Goal: Task Accomplishment & Management: Manage account settings

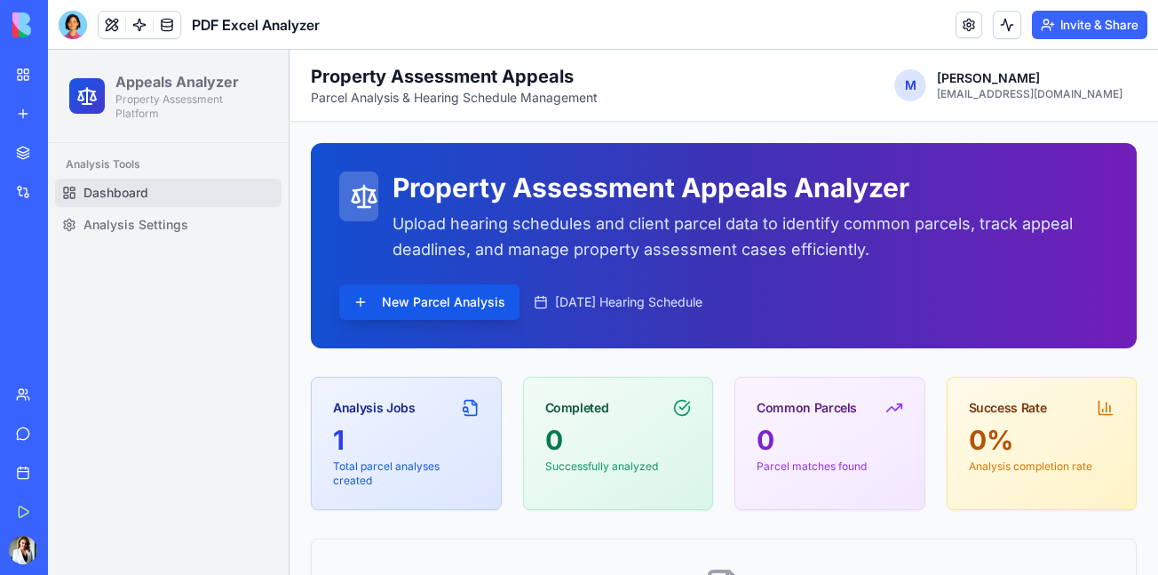
scroll to position [724, 0]
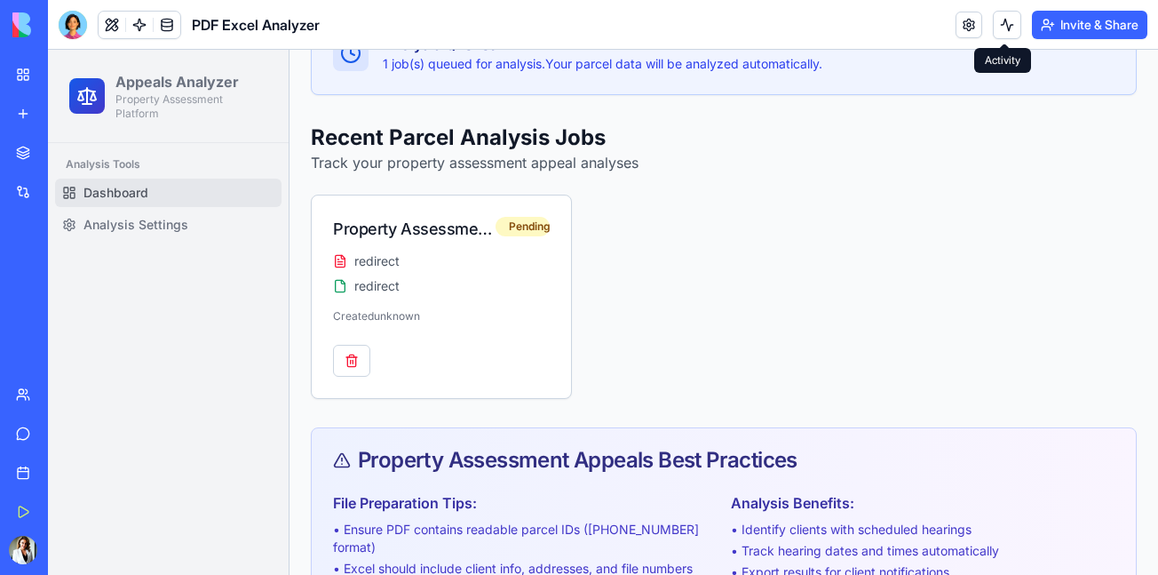
click at [1001, 20] on button at bounding box center [1007, 25] width 28 height 28
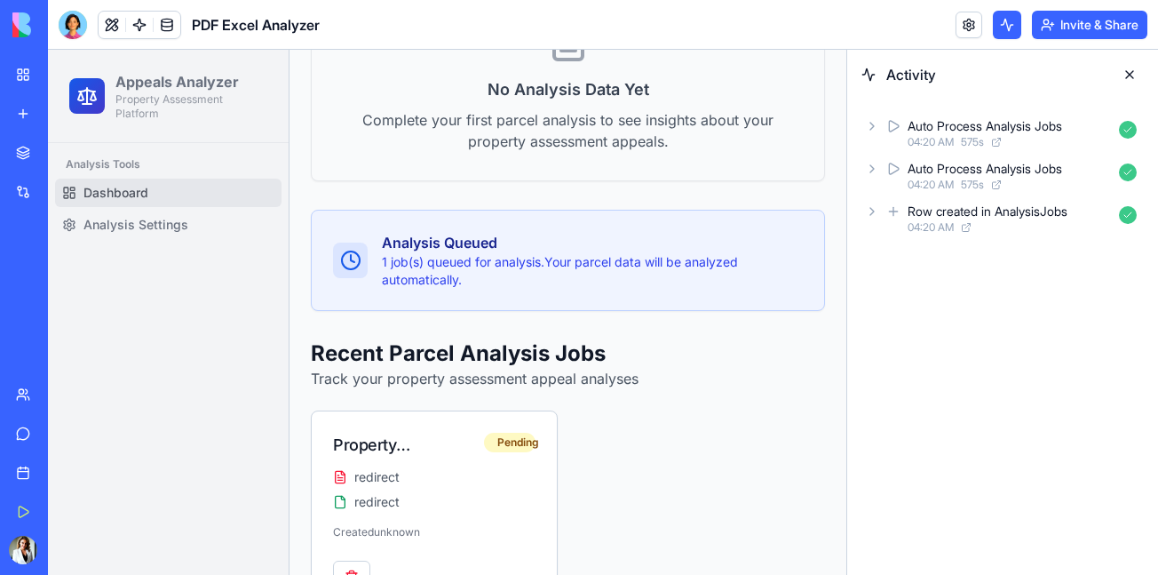
click at [871, 123] on icon at bounding box center [873, 126] width 4 height 7
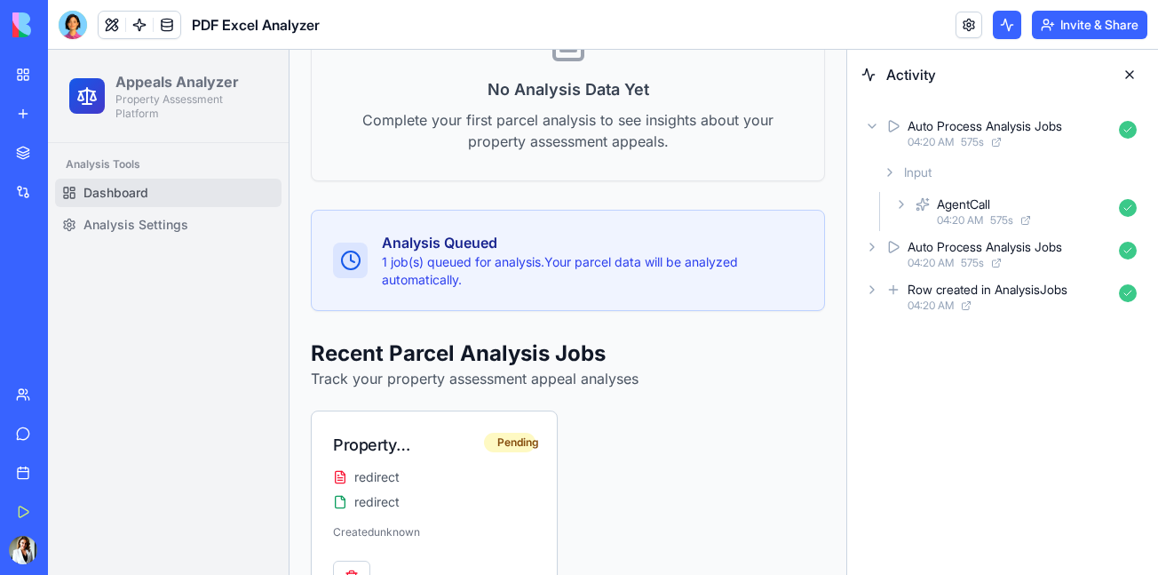
click at [885, 126] on div "Auto Process Analysis Jobs 04:20 AM 575 s" at bounding box center [1003, 133] width 282 height 39
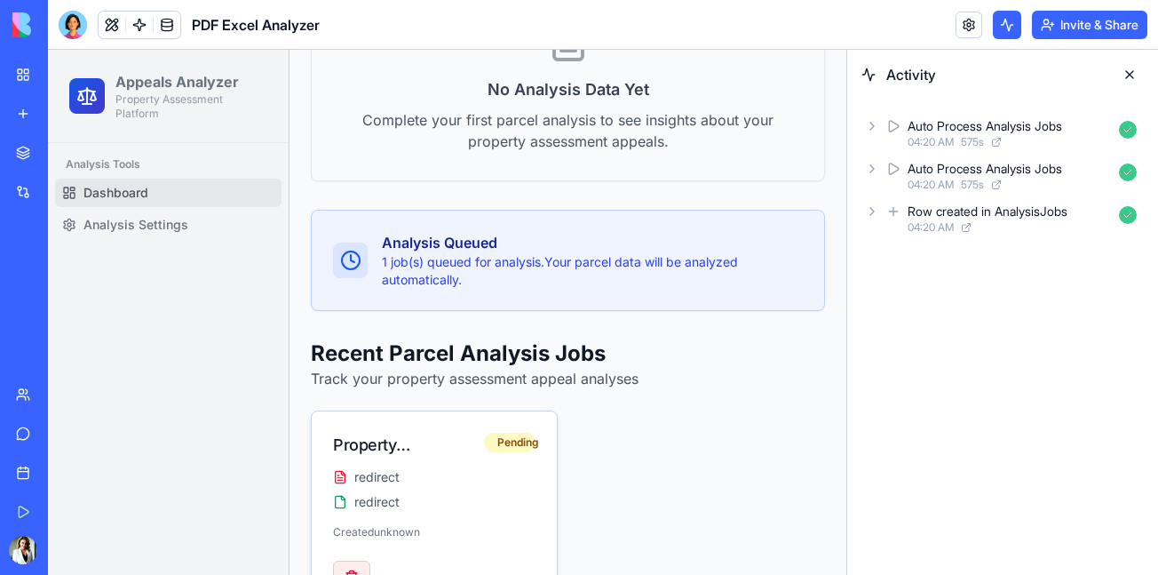
click at [346, 574] on button "button" at bounding box center [351, 577] width 37 height 32
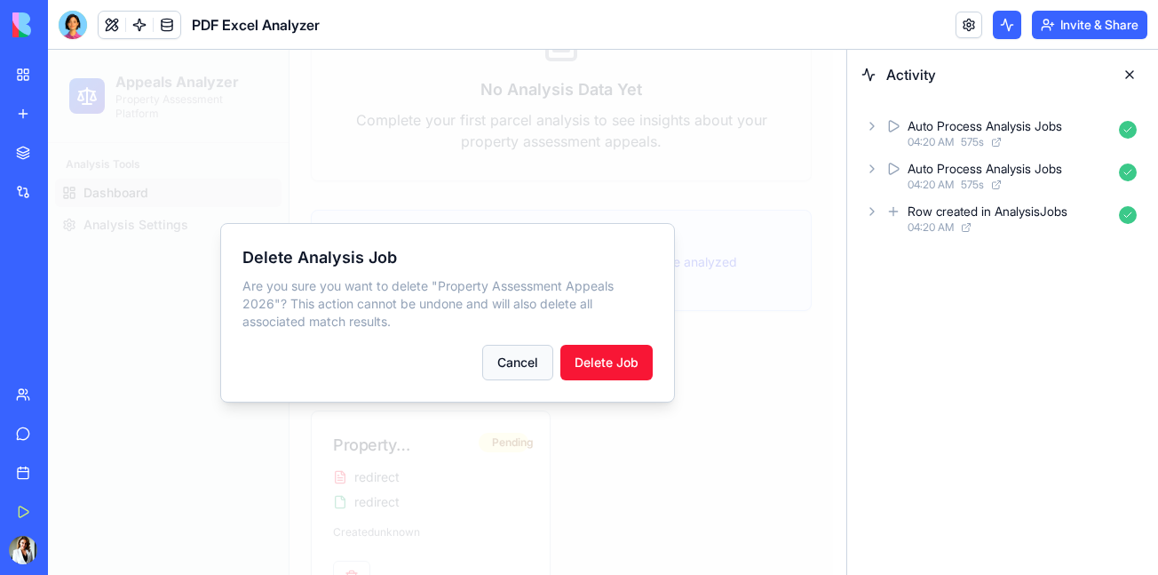
click at [507, 372] on button "Cancel" at bounding box center [517, 363] width 71 height 36
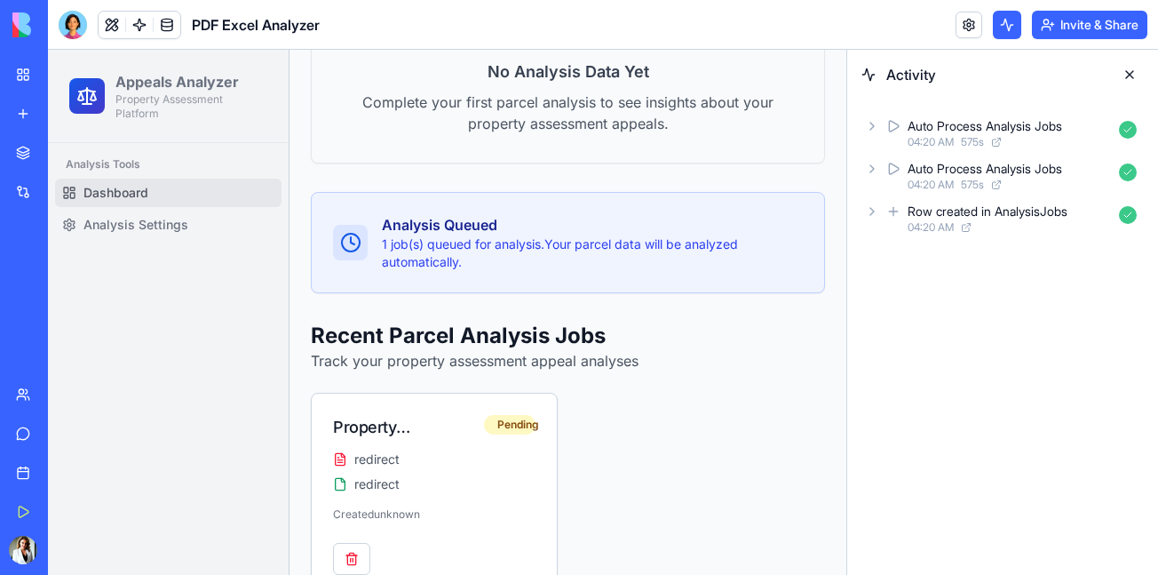
scroll to position [1103, 0]
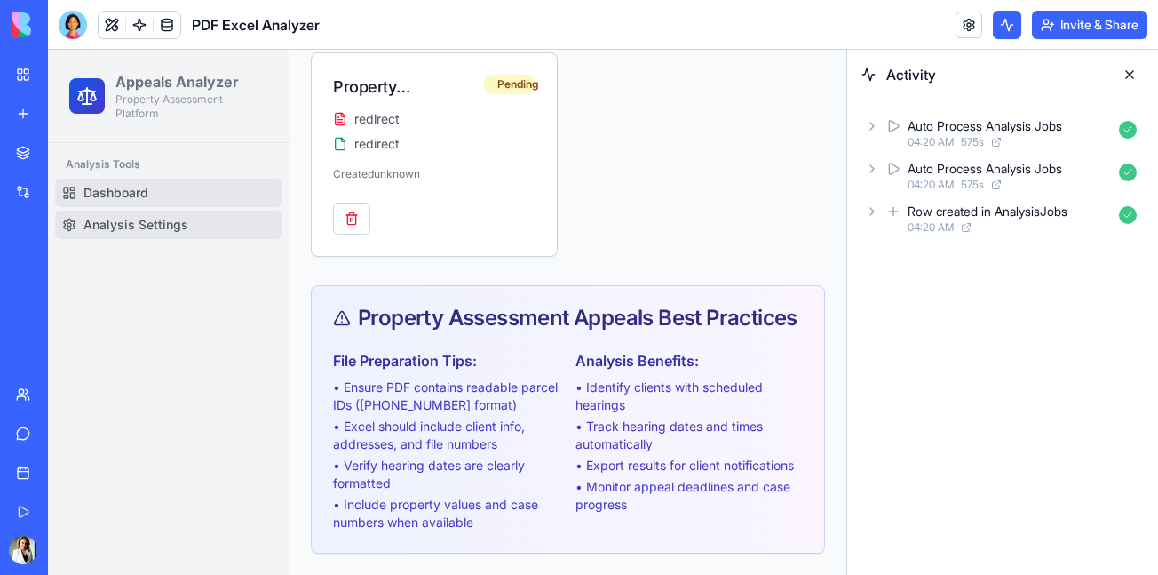
click at [166, 227] on span "Analysis Settings" at bounding box center [135, 225] width 105 height 18
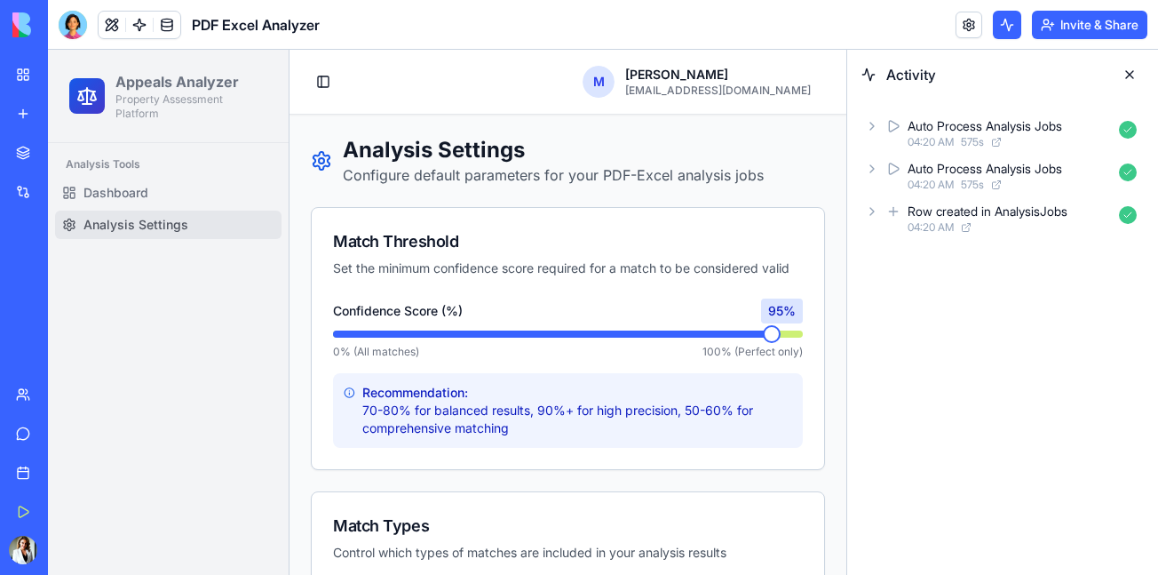
click at [766, 338] on span at bounding box center [568, 333] width 470 height 7
click at [778, 338] on span at bounding box center [568, 333] width 470 height 7
click at [783, 338] on span at bounding box center [568, 333] width 470 height 7
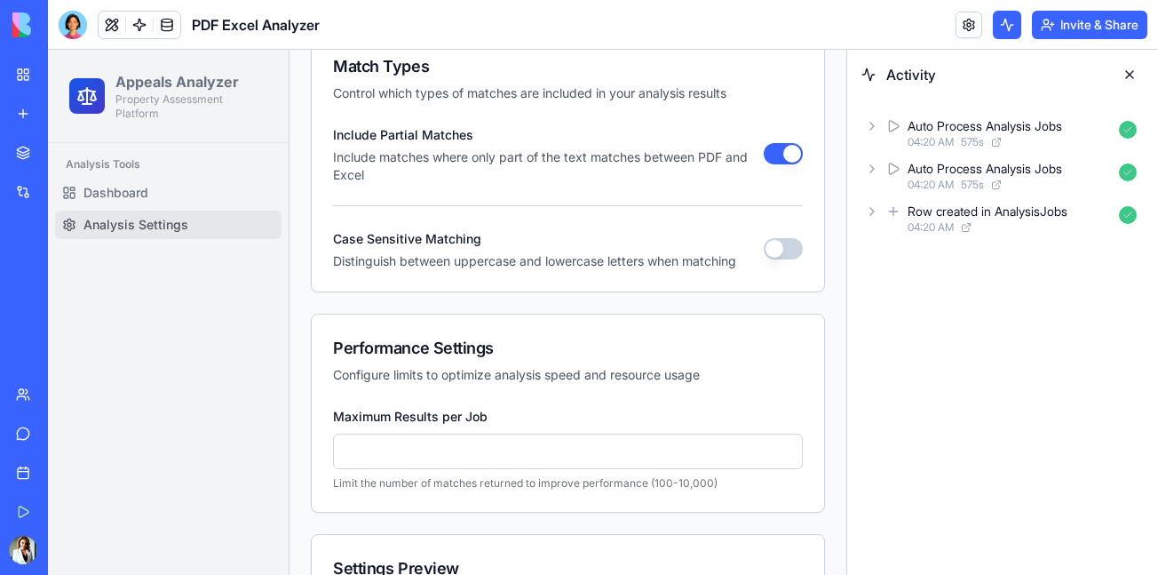
click at [764, 164] on button "Include Partial Matches" at bounding box center [783, 153] width 39 height 21
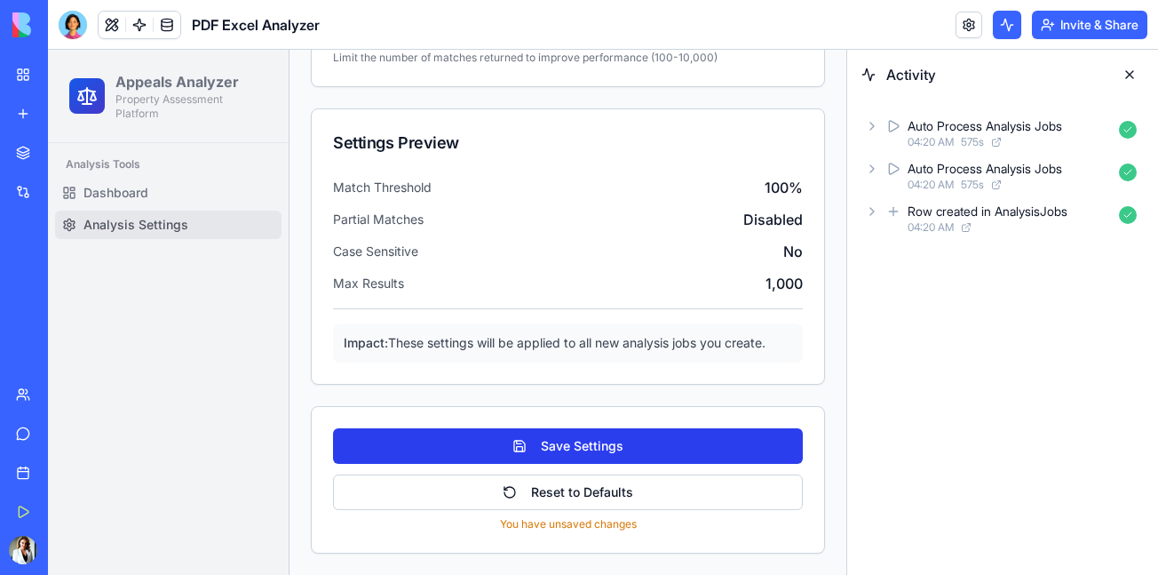
click at [552, 446] on button "Save Settings" at bounding box center [568, 446] width 470 height 36
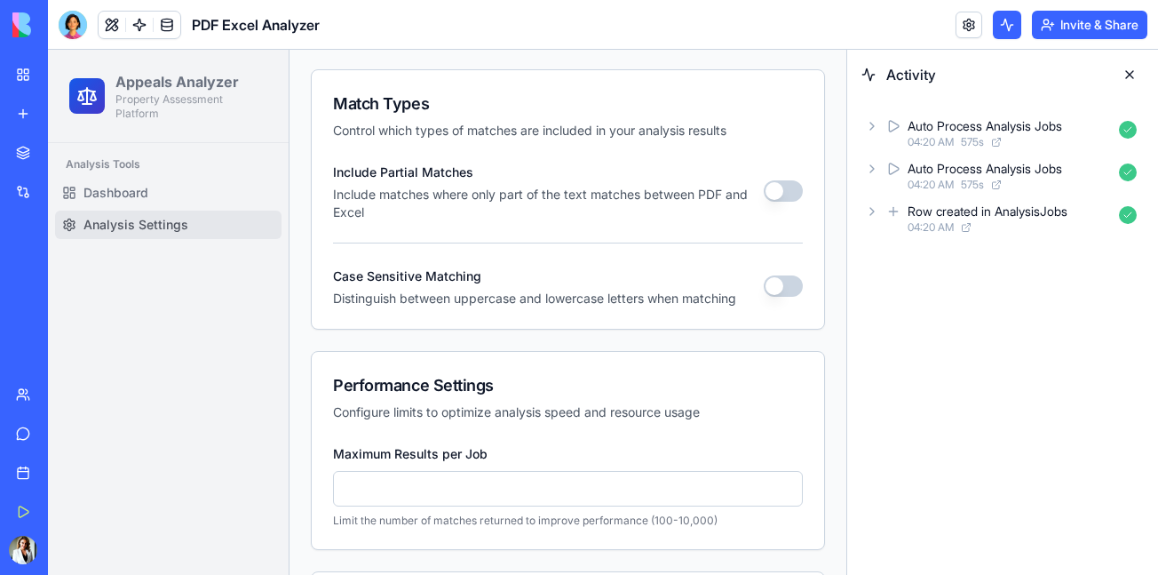
scroll to position [0, 0]
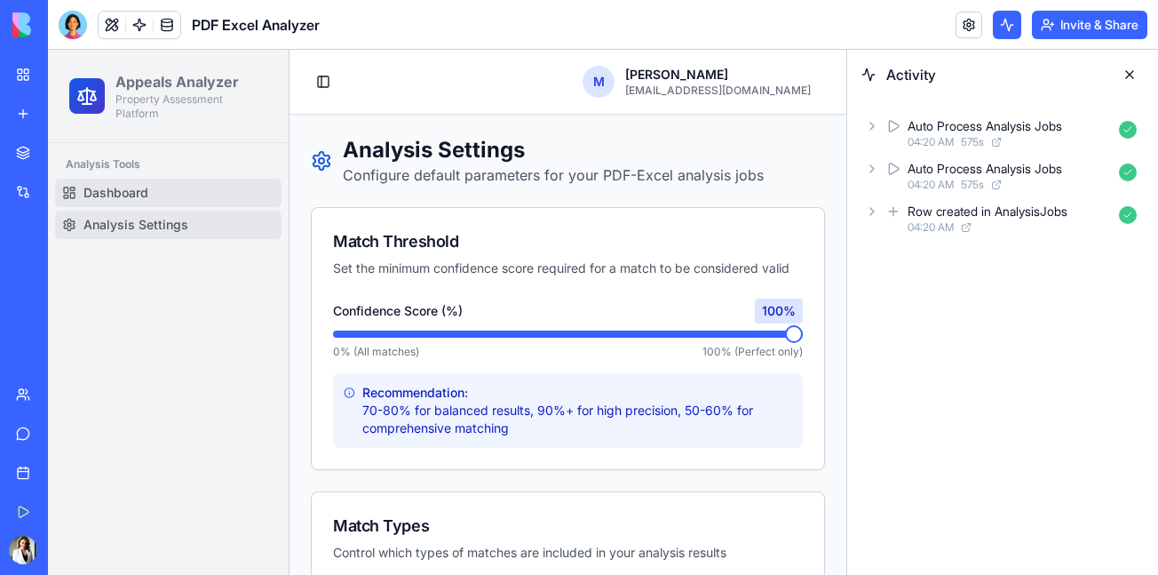
click at [112, 191] on span "Dashboard" at bounding box center [115, 193] width 65 height 18
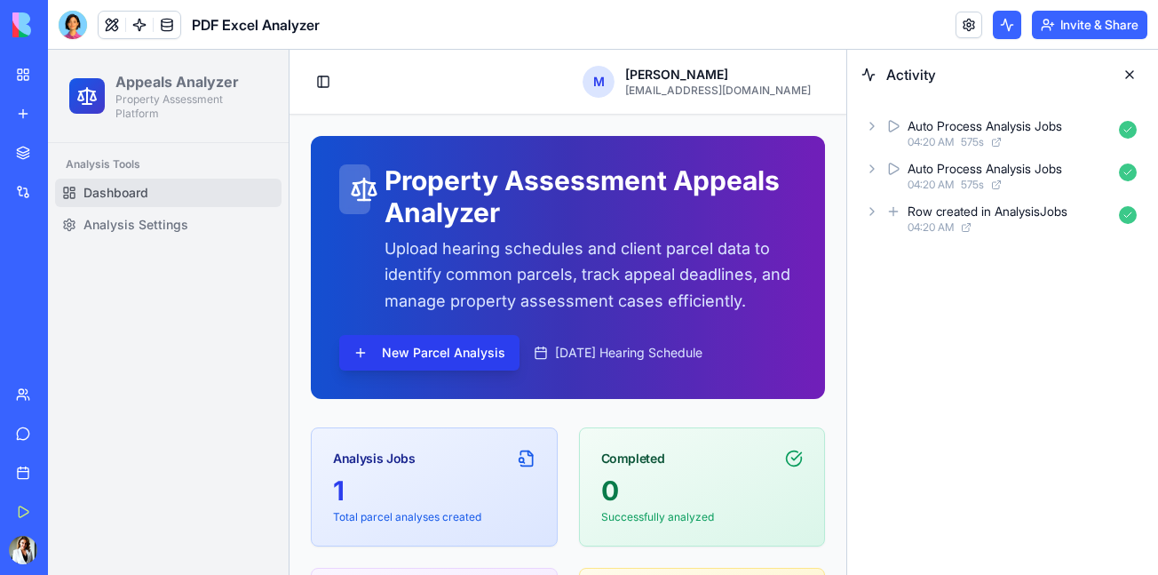
click at [432, 361] on button "New Parcel Analysis" at bounding box center [429, 353] width 180 height 36
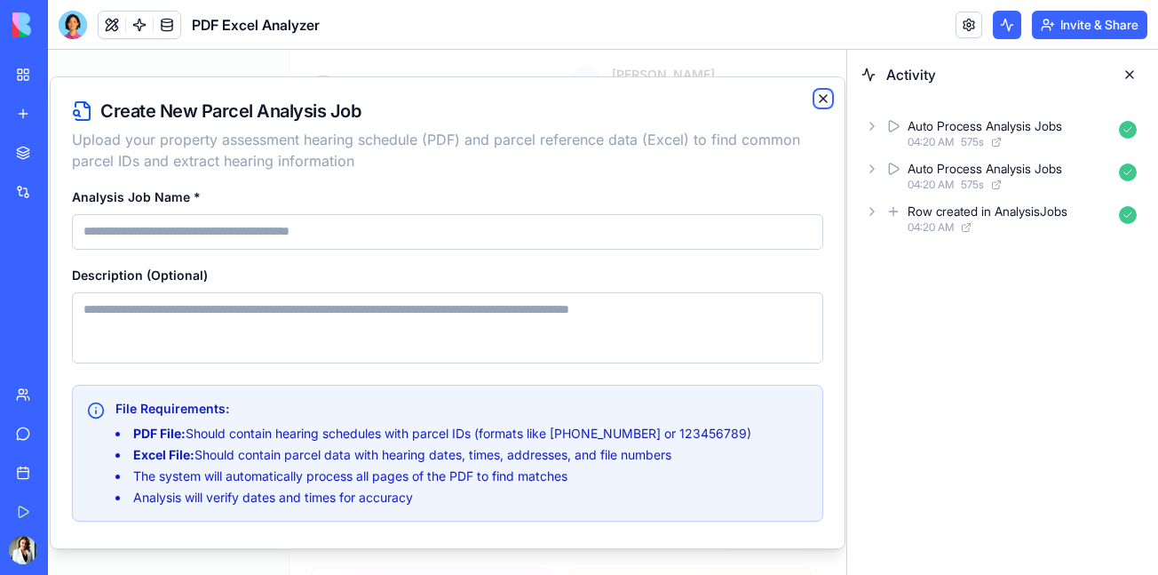
click at [820, 97] on icon "button" at bounding box center [823, 98] width 7 height 7
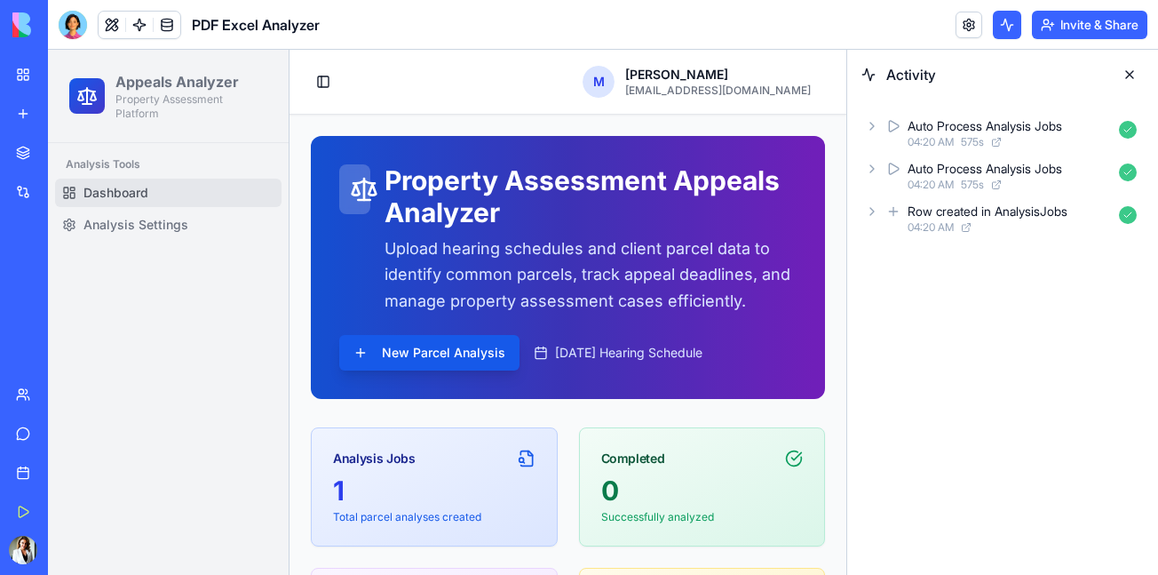
click at [518, 458] on icon at bounding box center [527, 458] width 18 height 18
